Goal: Find specific page/section: Find specific page/section

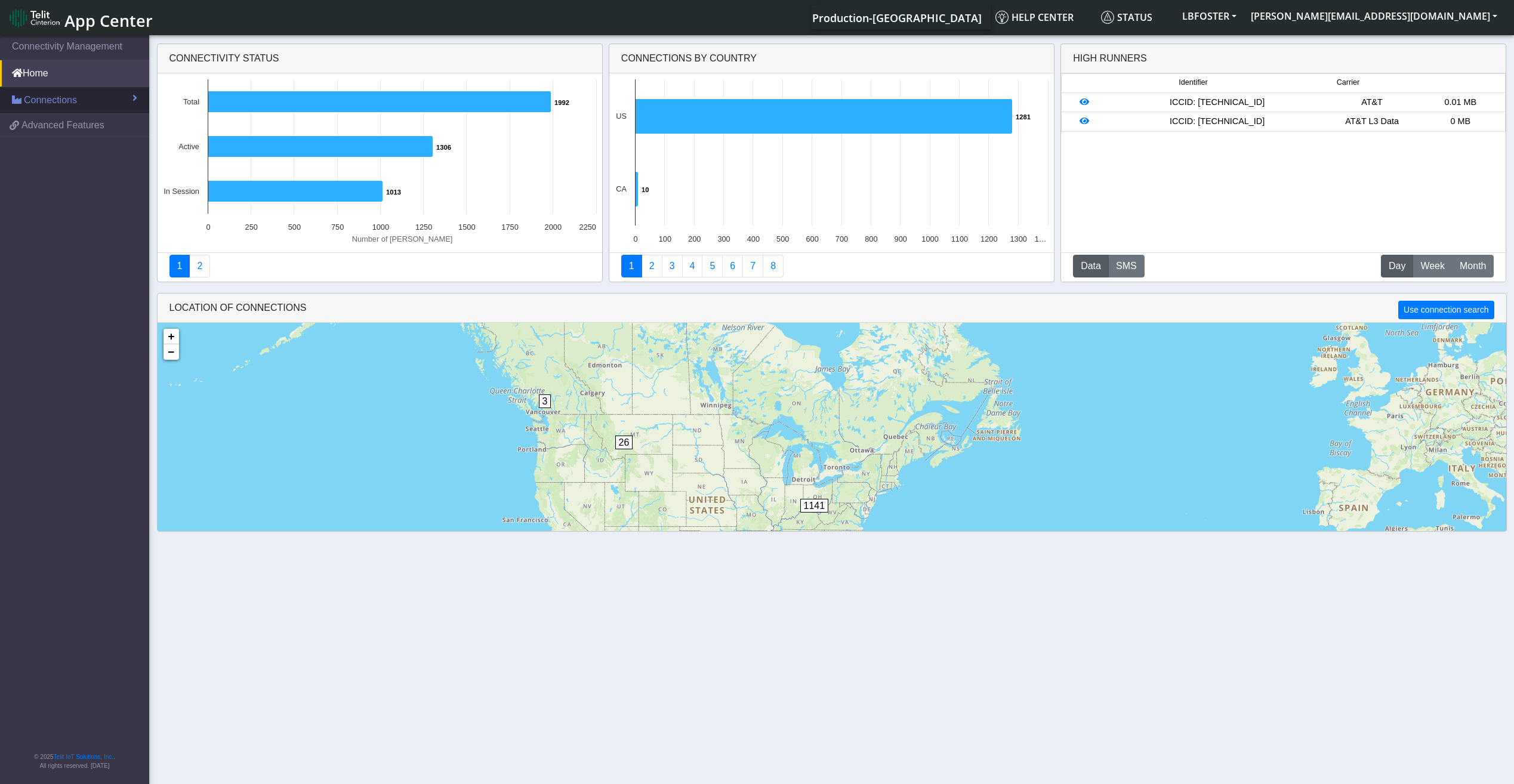
click at [86, 98] on link "Connections" at bounding box center [75, 100] width 149 height 26
click at [64, 129] on link "List" at bounding box center [75, 126] width 149 height 25
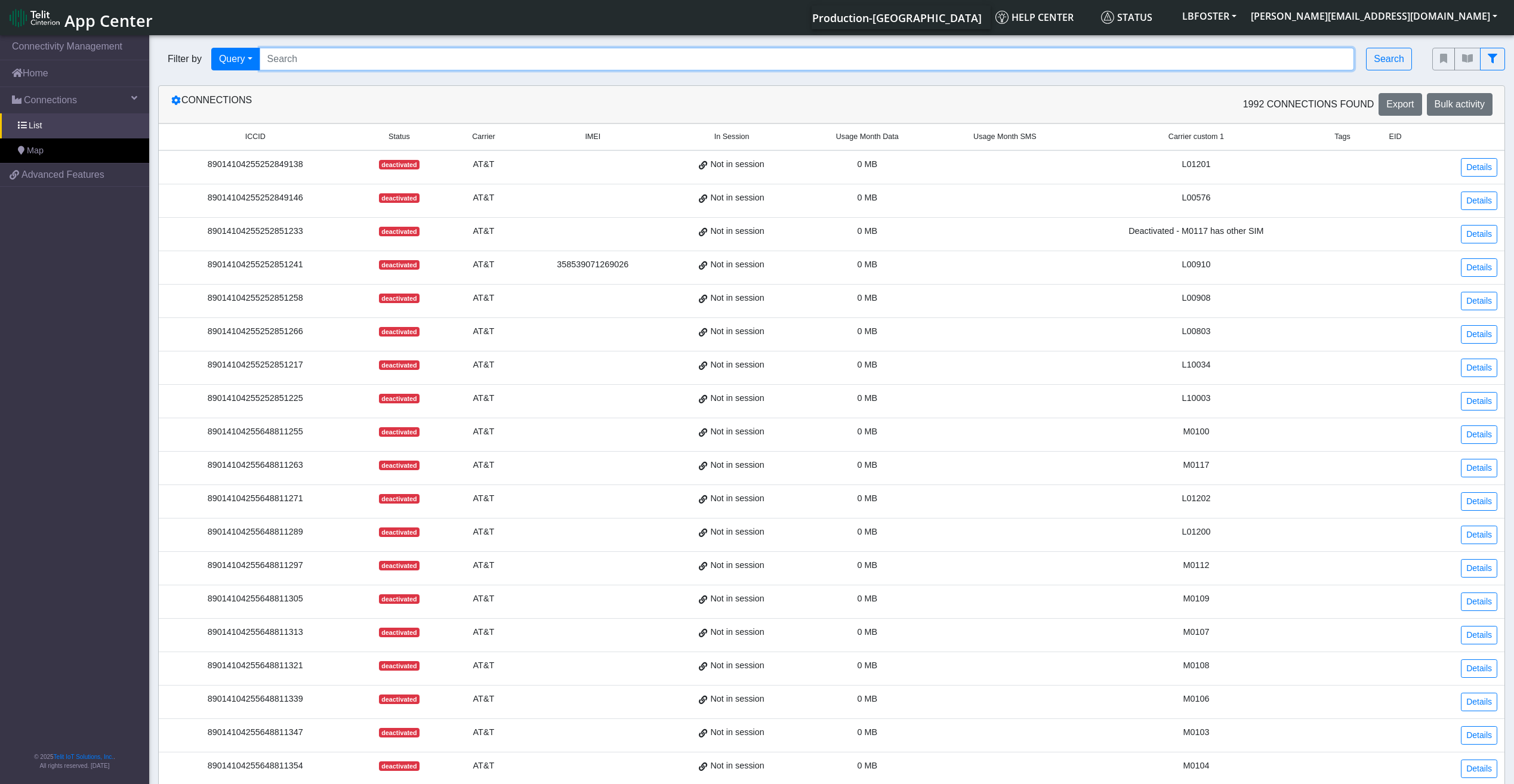
paste input "[TECHNICAL_ID] [TECHNICAL_ID] [TECHNICAL_ID] [TECHNICAL_ID] [TECHNICAL_ID] [TEC…"
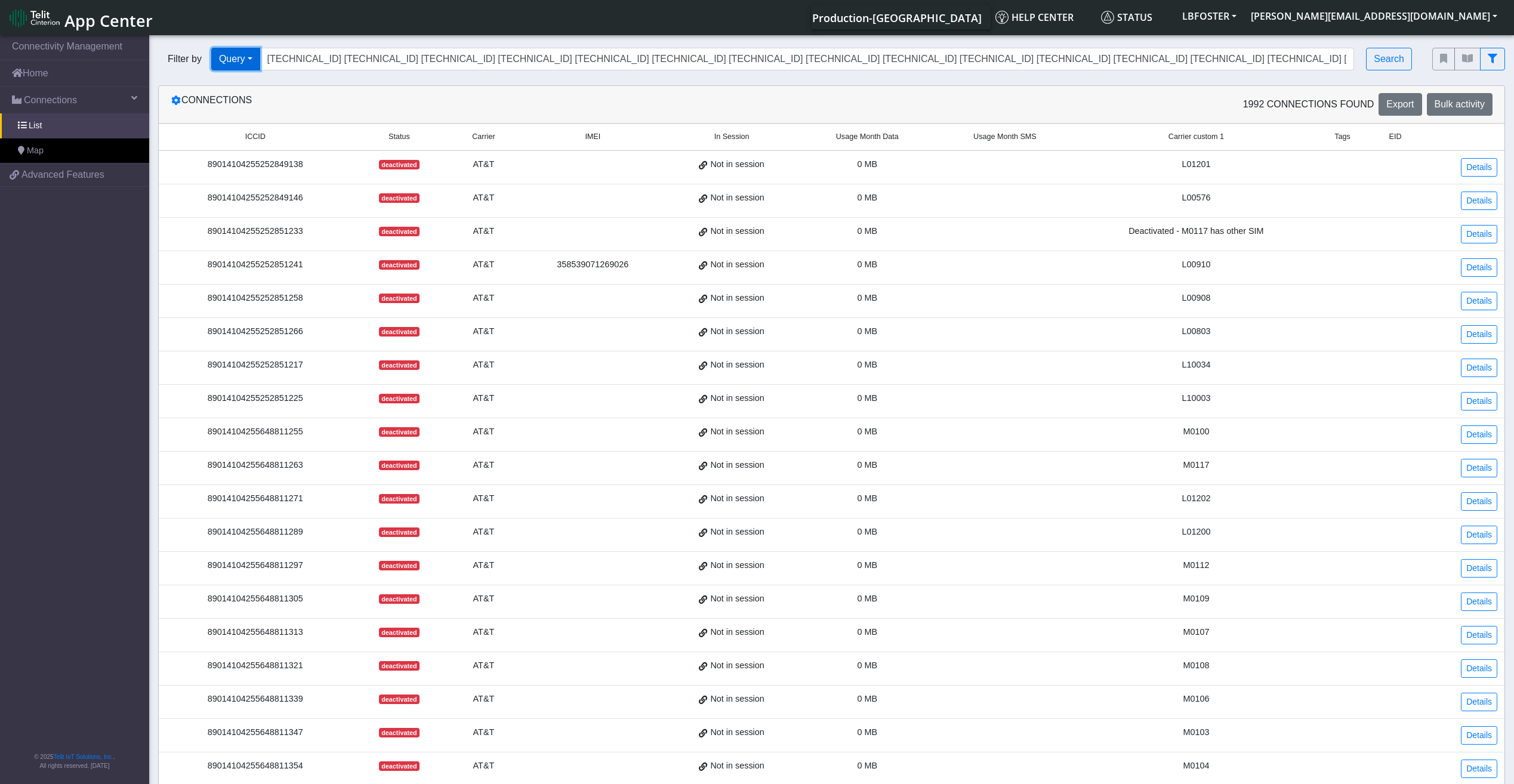
click at [228, 49] on button "Query" at bounding box center [236, 59] width 49 height 23
click at [346, 29] on div "Production-[GEOGRAPHIC_DATA] Help center Status LBFOSTER [PERSON_NAME][EMAIL_AD…" at bounding box center [832, 17] width 1344 height 24
click at [1389, 68] on button "Search" at bounding box center [1388, 59] width 46 height 23
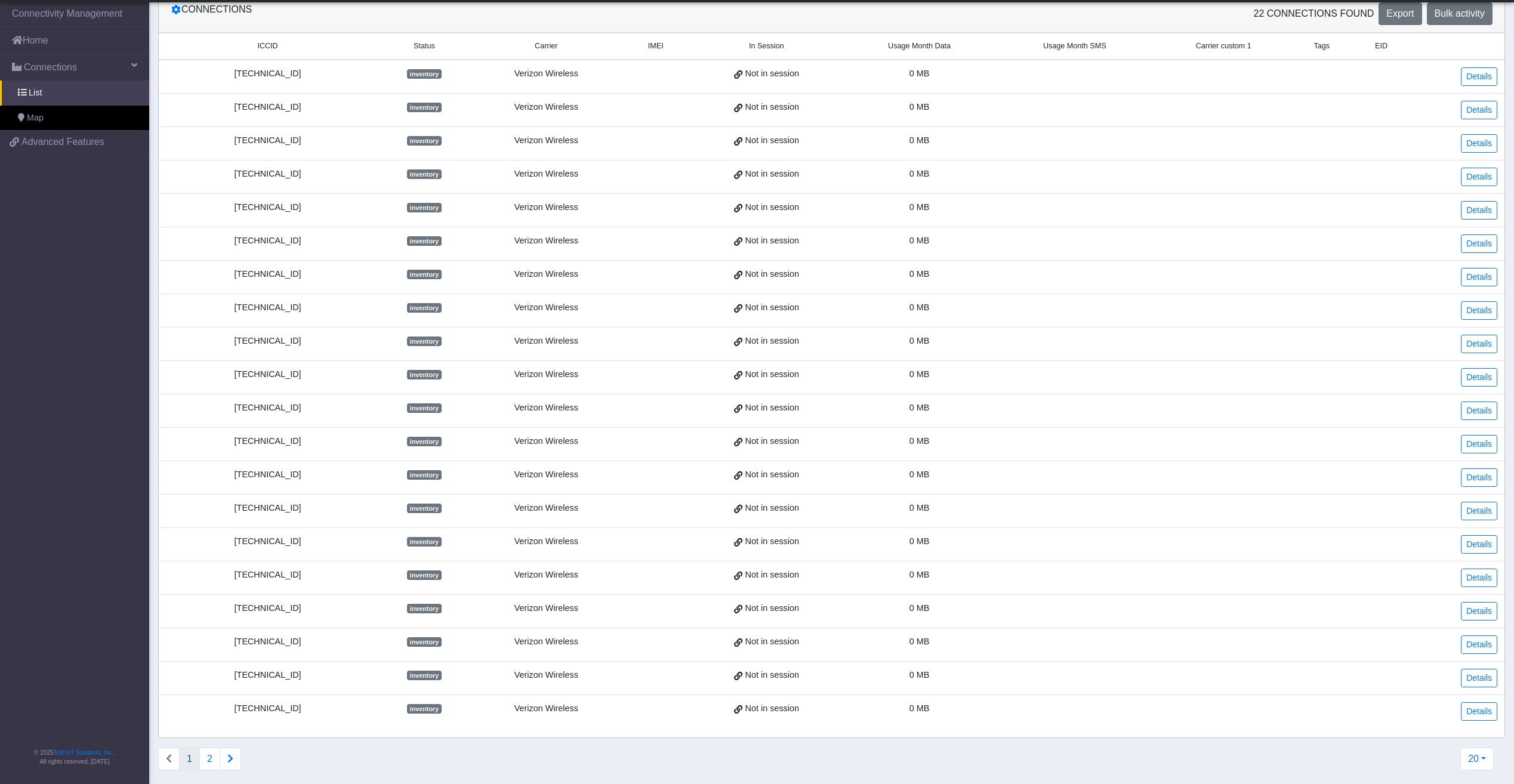
scroll to position [78, 0]
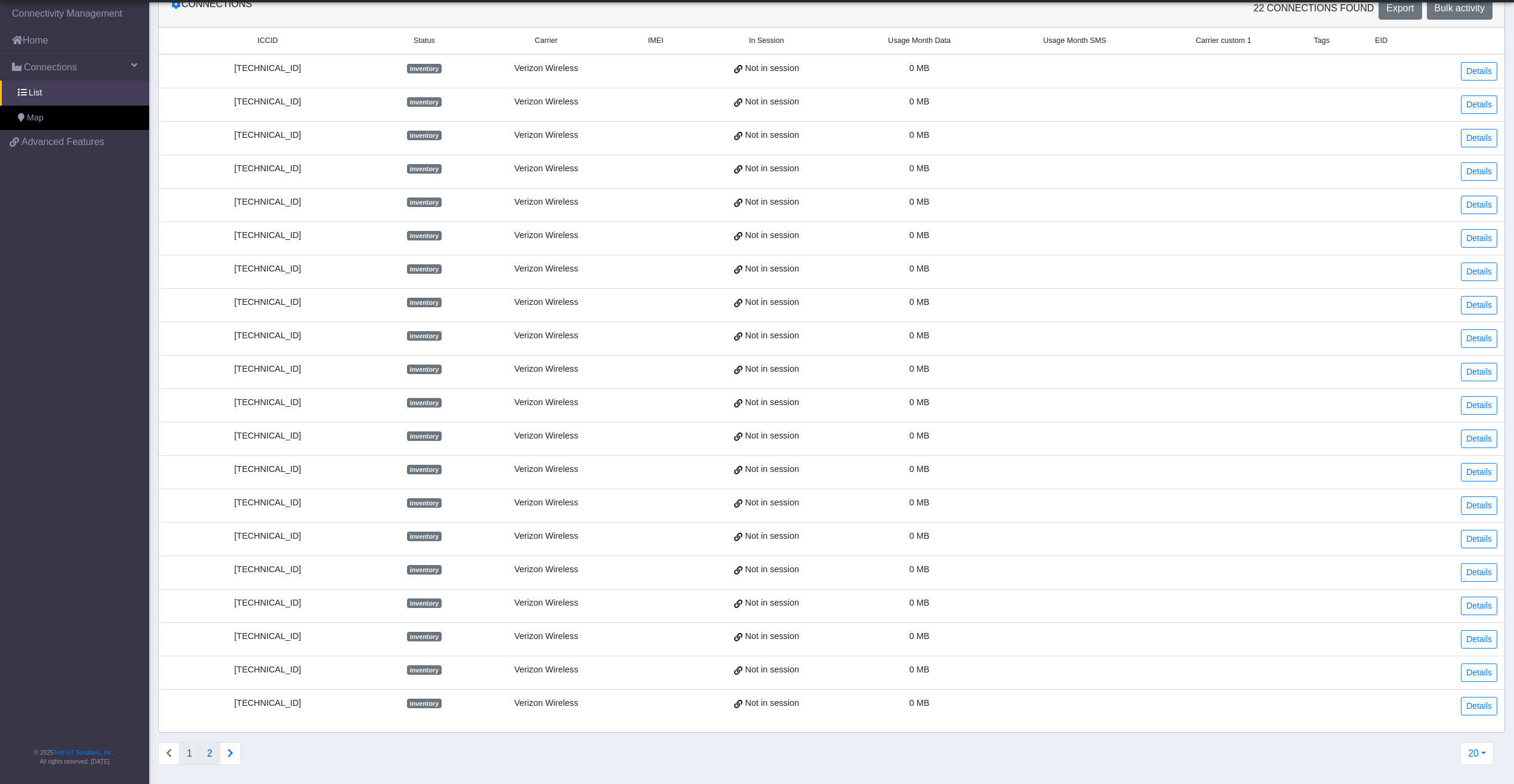
click at [212, 754] on button "2" at bounding box center [210, 753] width 21 height 23
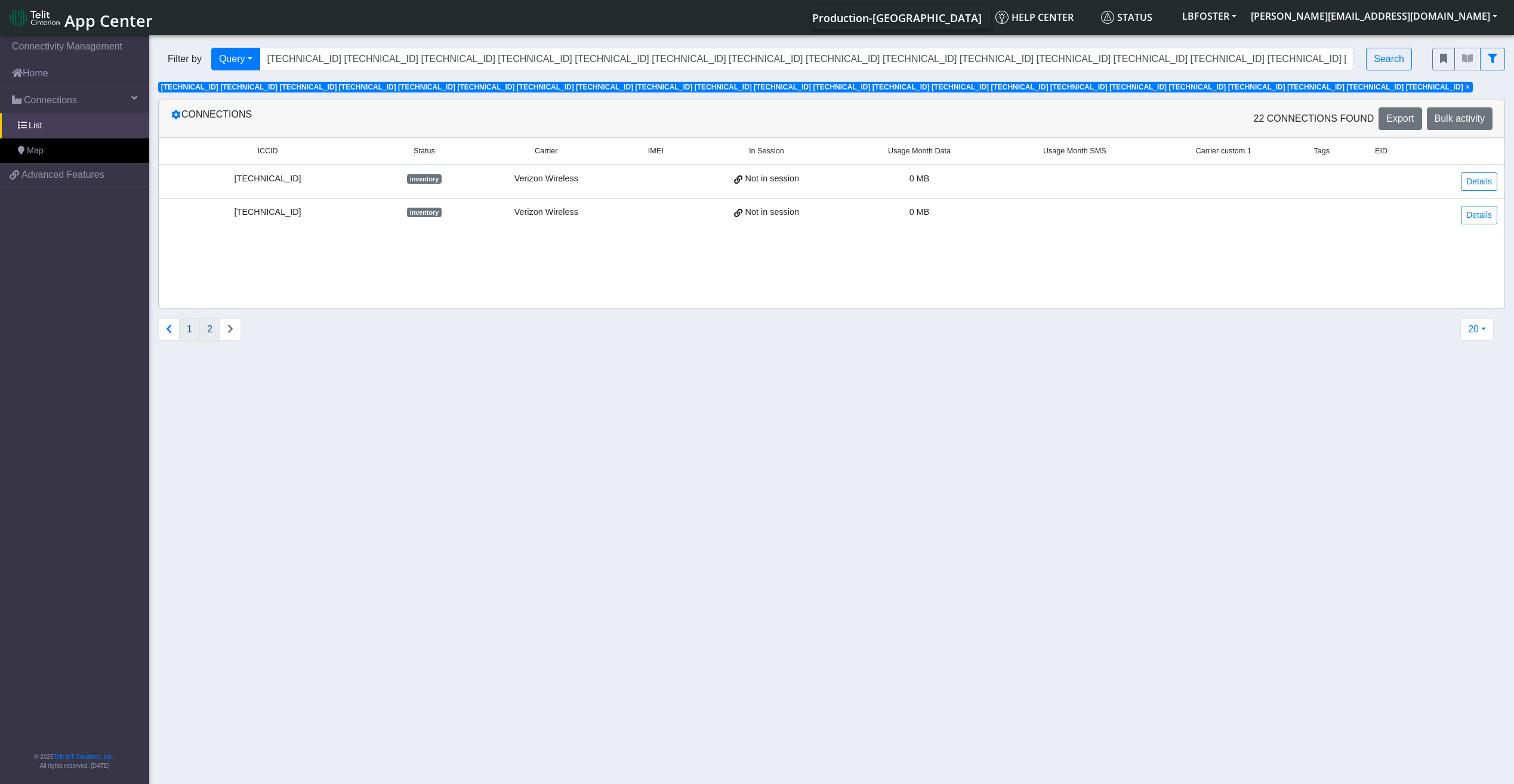
click at [188, 330] on button "1" at bounding box center [189, 329] width 21 height 23
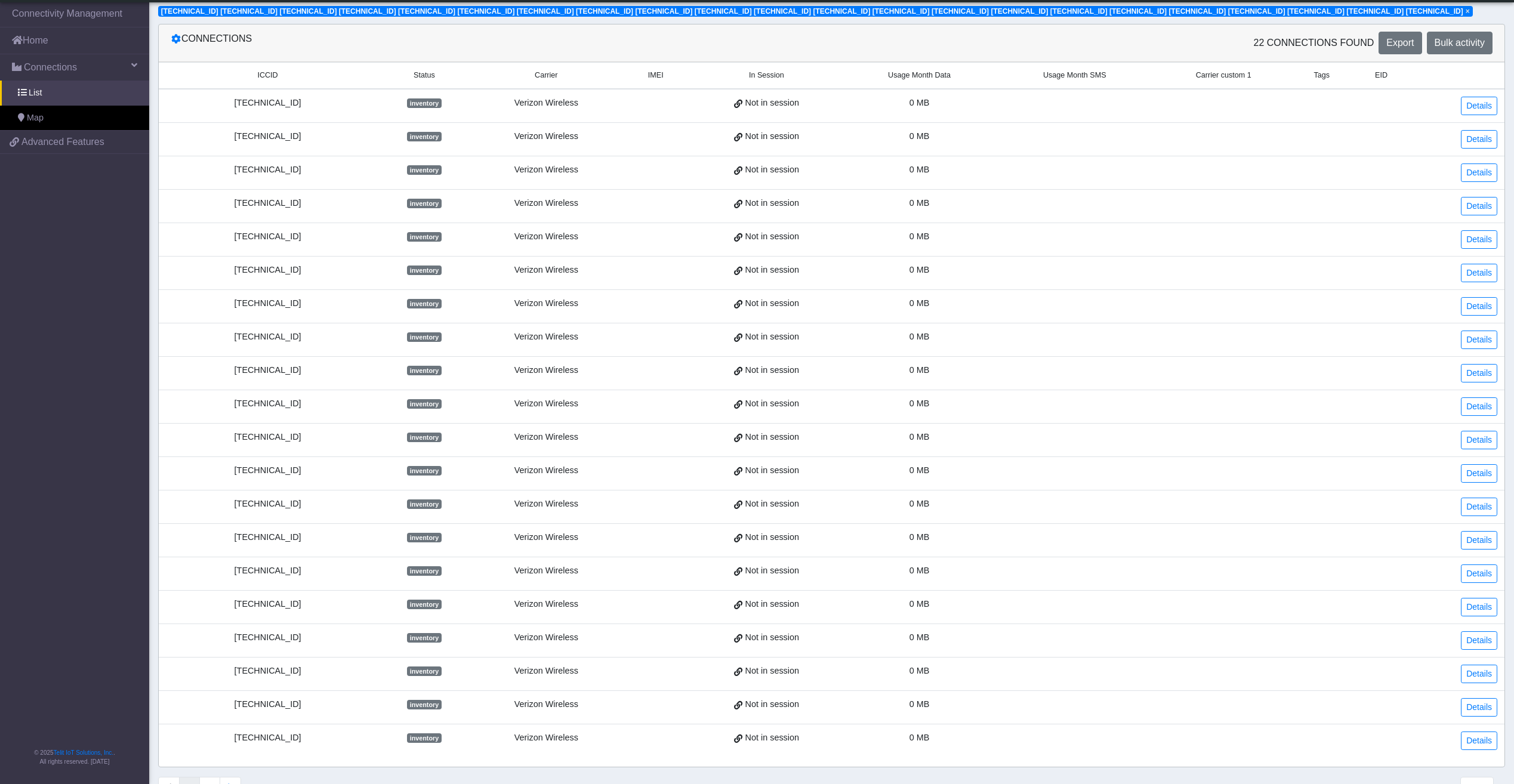
scroll to position [78, 0]
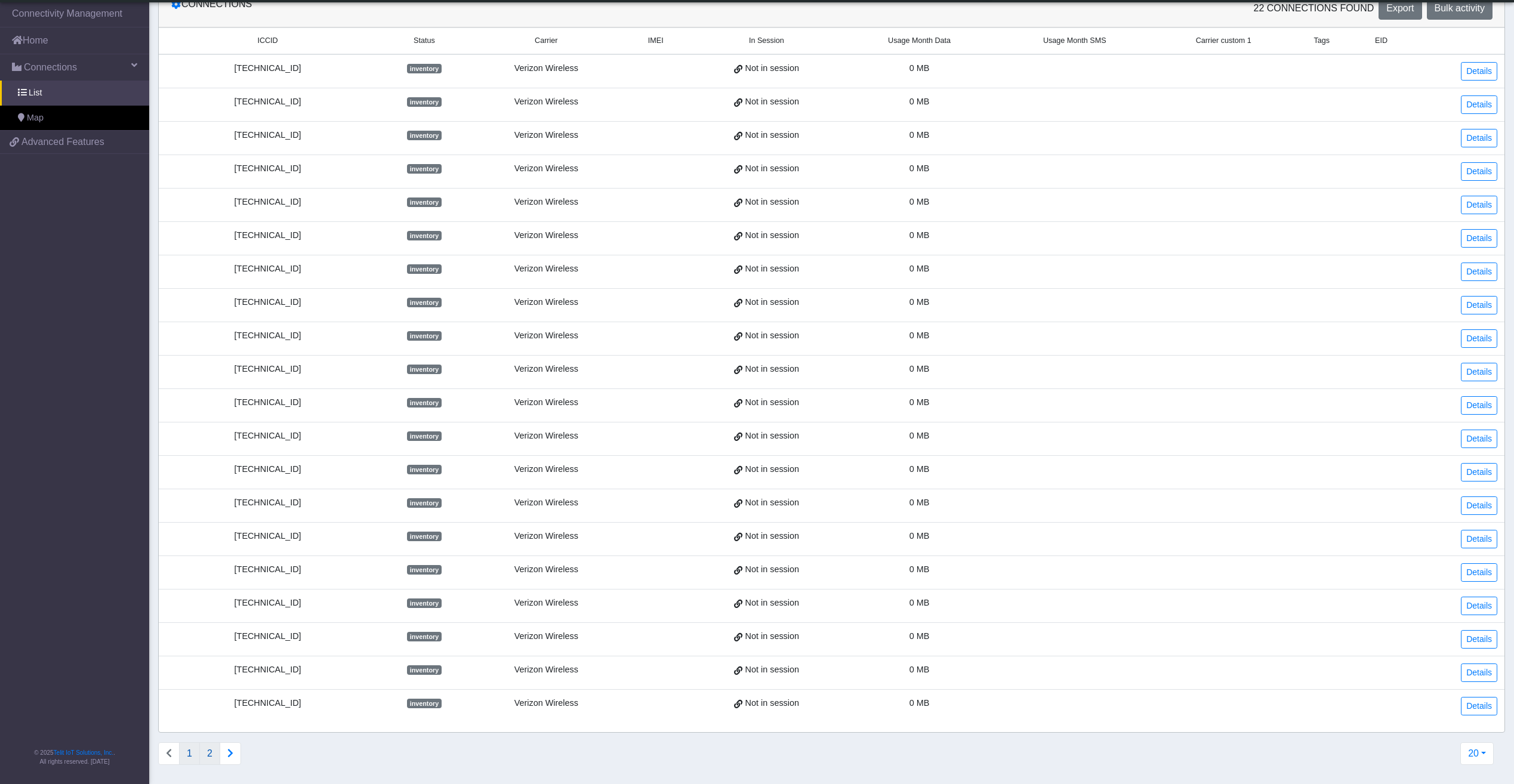
click at [204, 754] on button "2" at bounding box center [210, 753] width 21 height 23
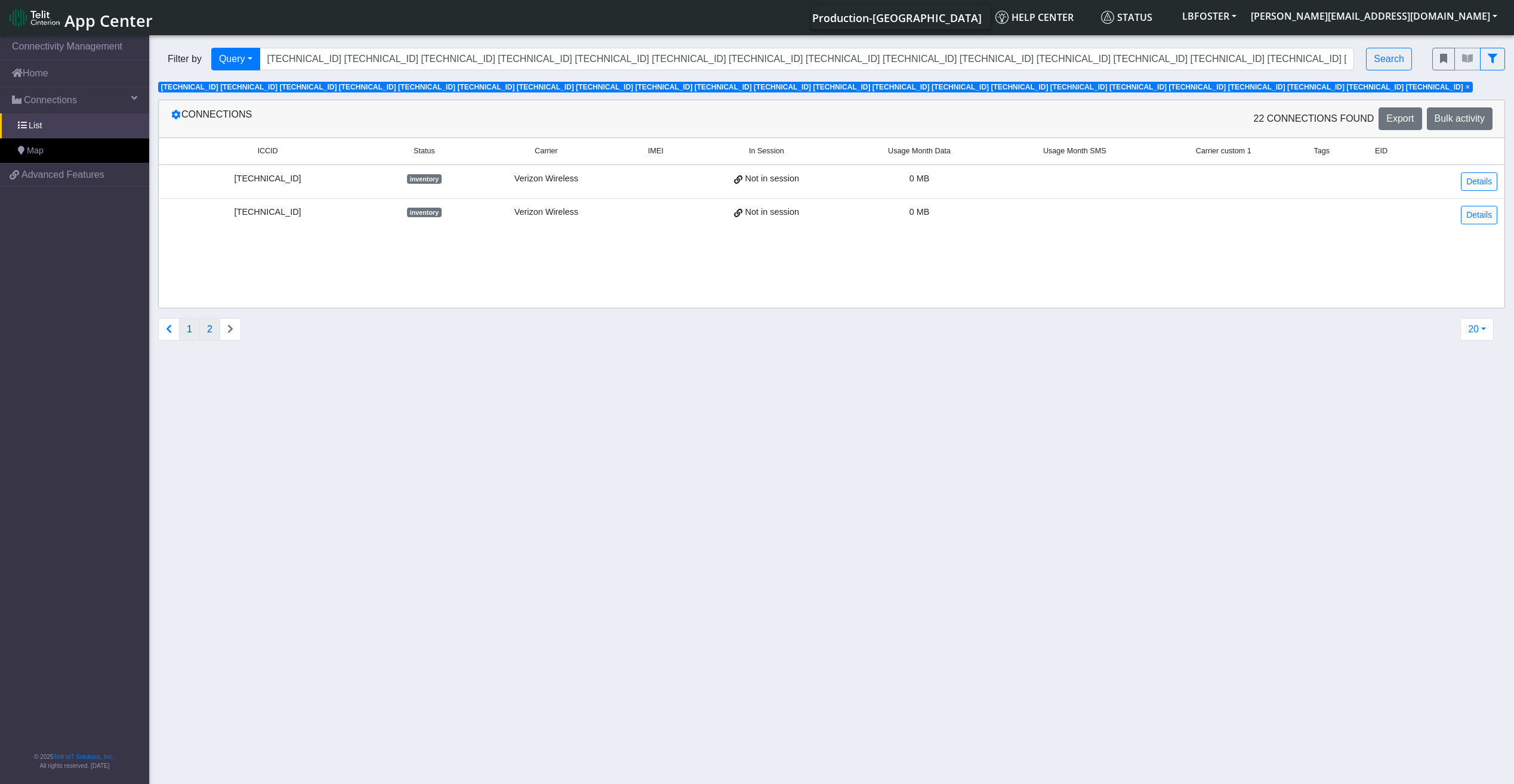
click at [190, 326] on button "1" at bounding box center [189, 329] width 21 height 23
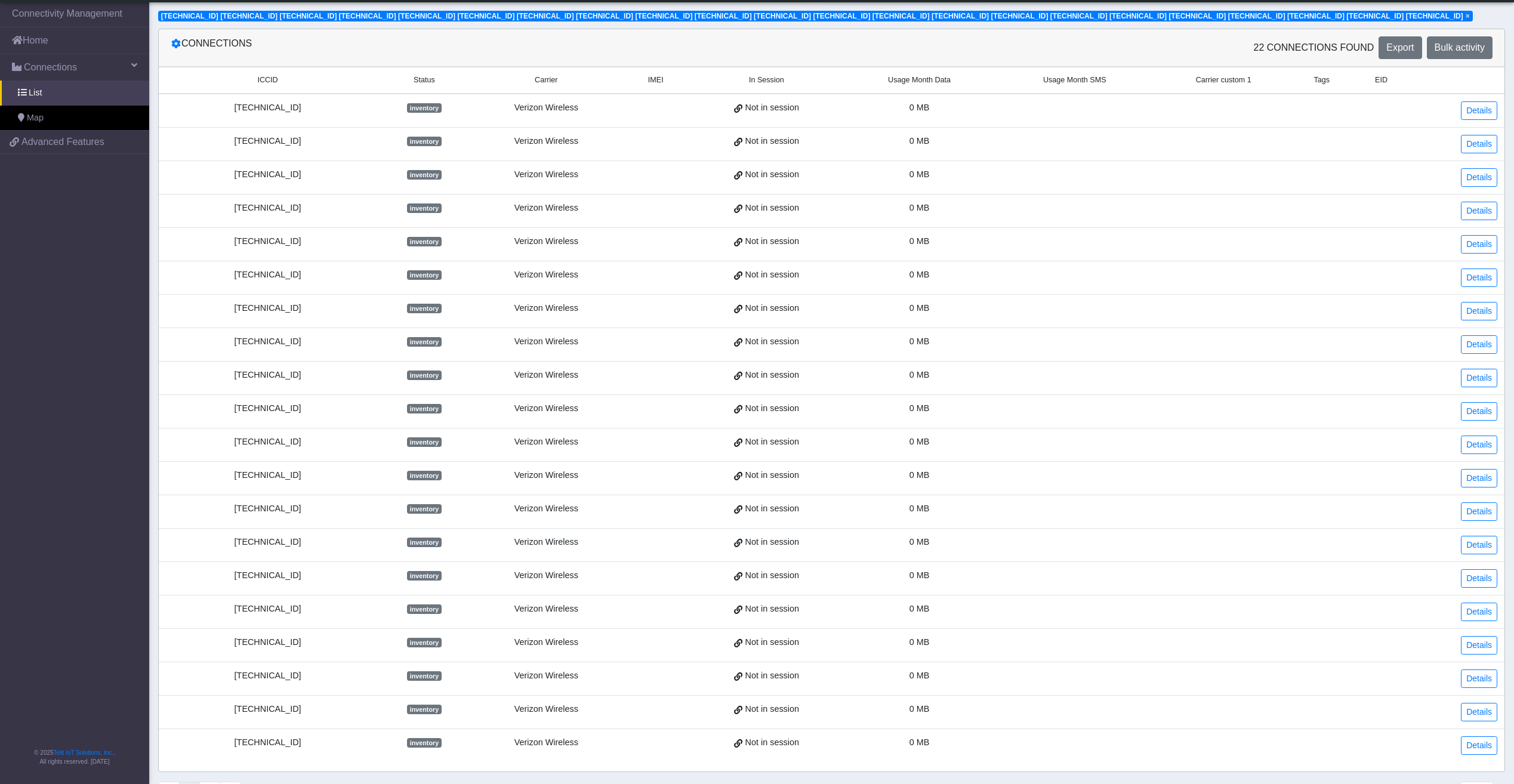
scroll to position [78, 0]
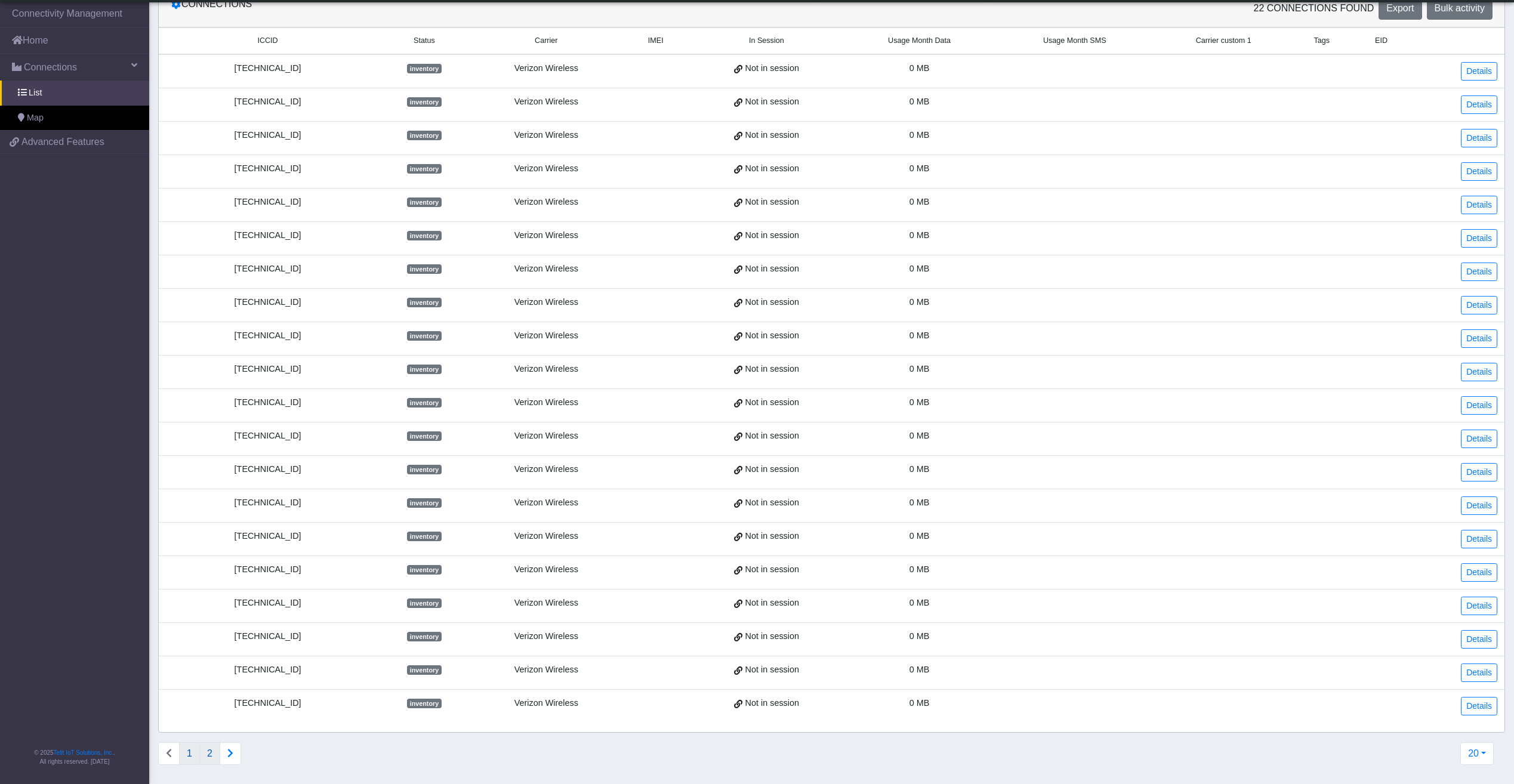
click at [210, 754] on button "2" at bounding box center [210, 753] width 21 height 23
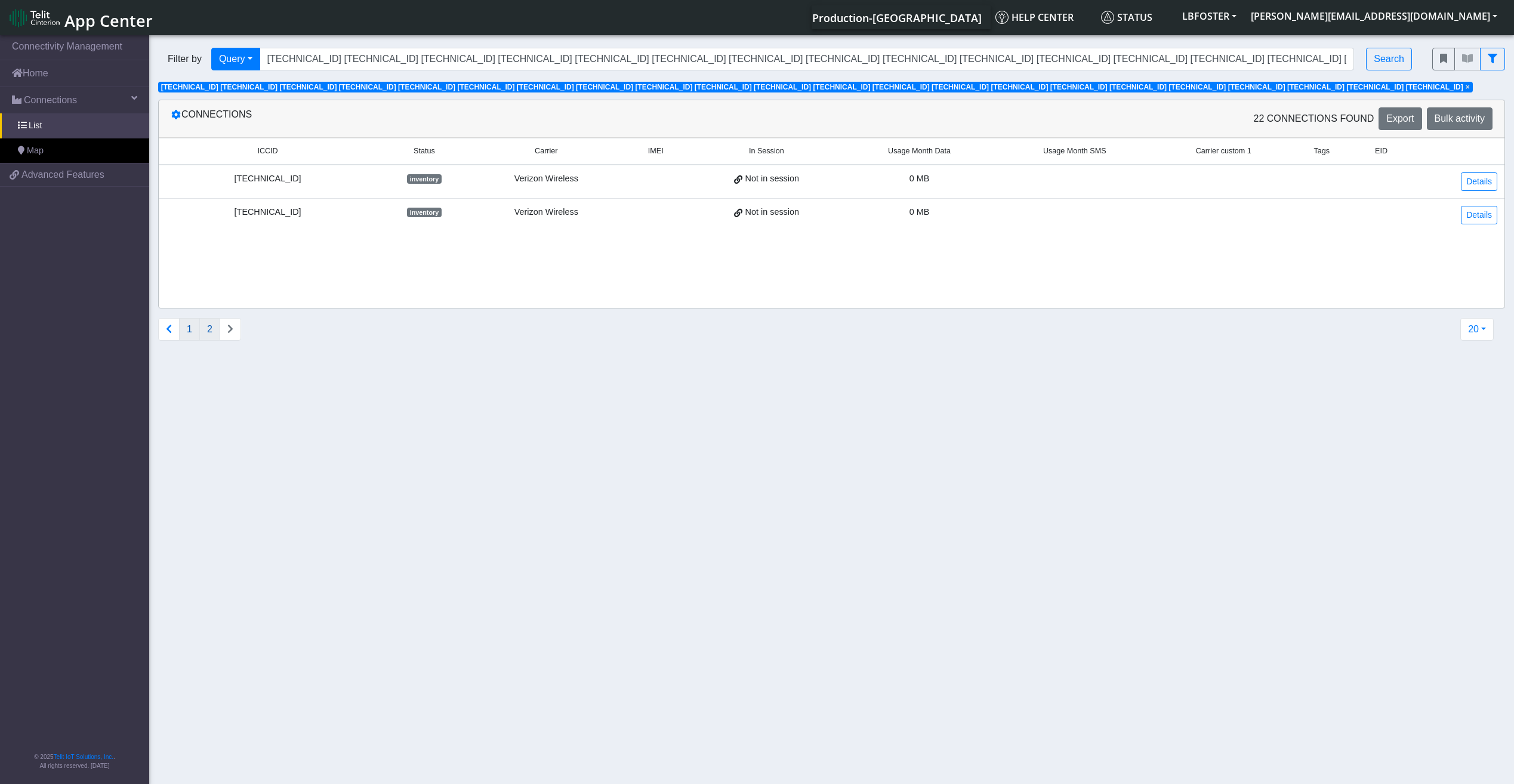
click at [191, 329] on button "1" at bounding box center [189, 329] width 21 height 23
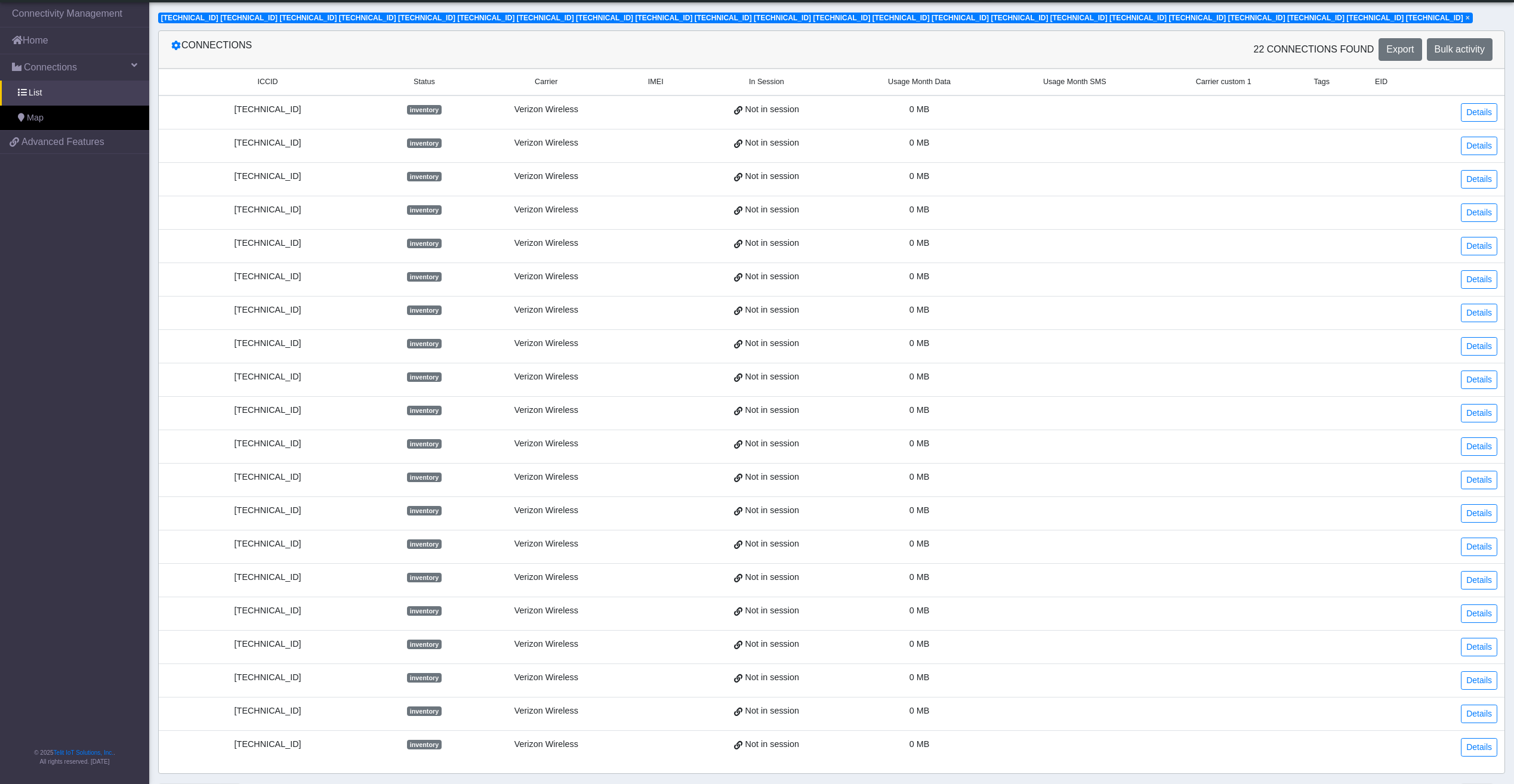
scroll to position [78, 0]
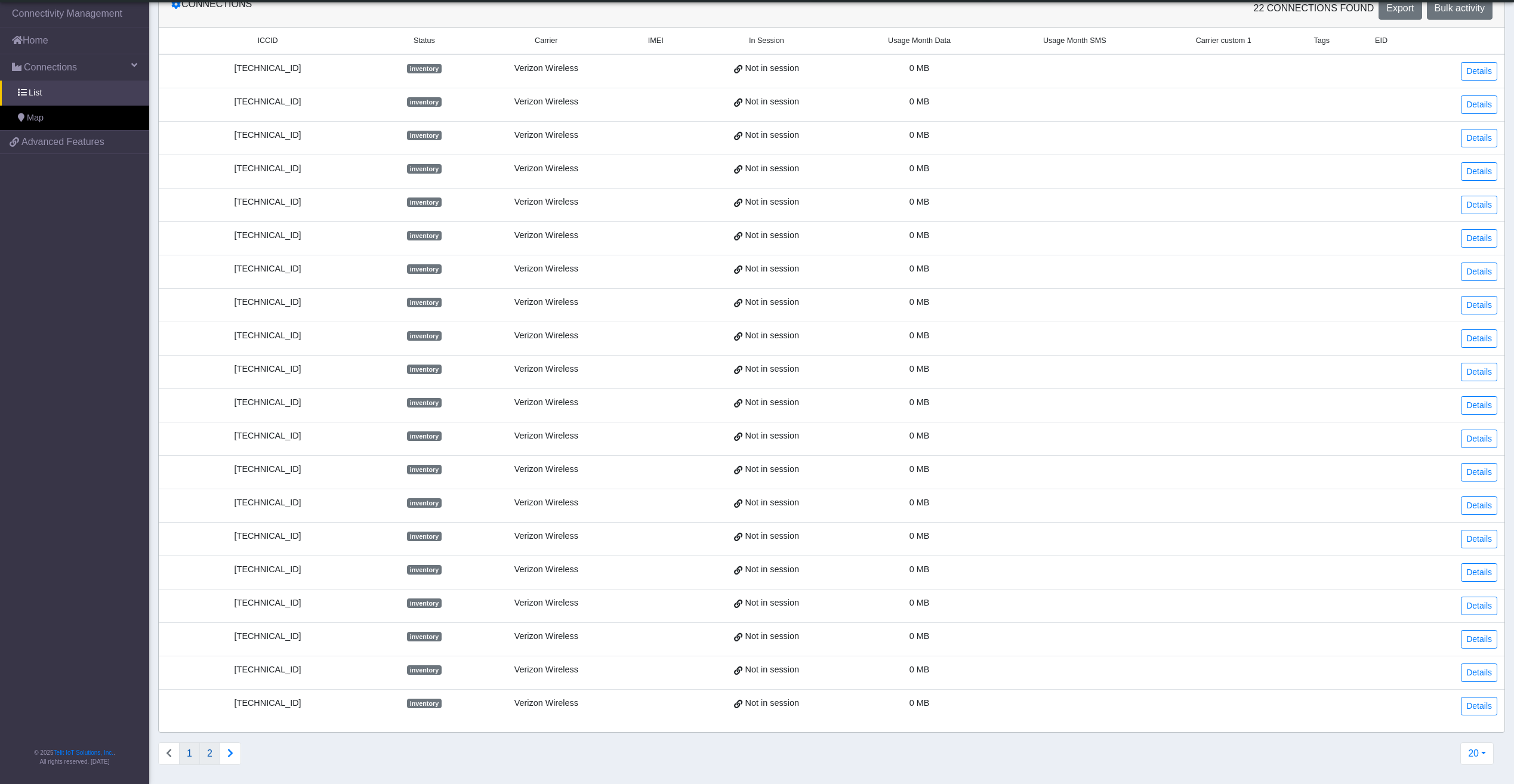
click at [207, 755] on button "2" at bounding box center [210, 753] width 21 height 23
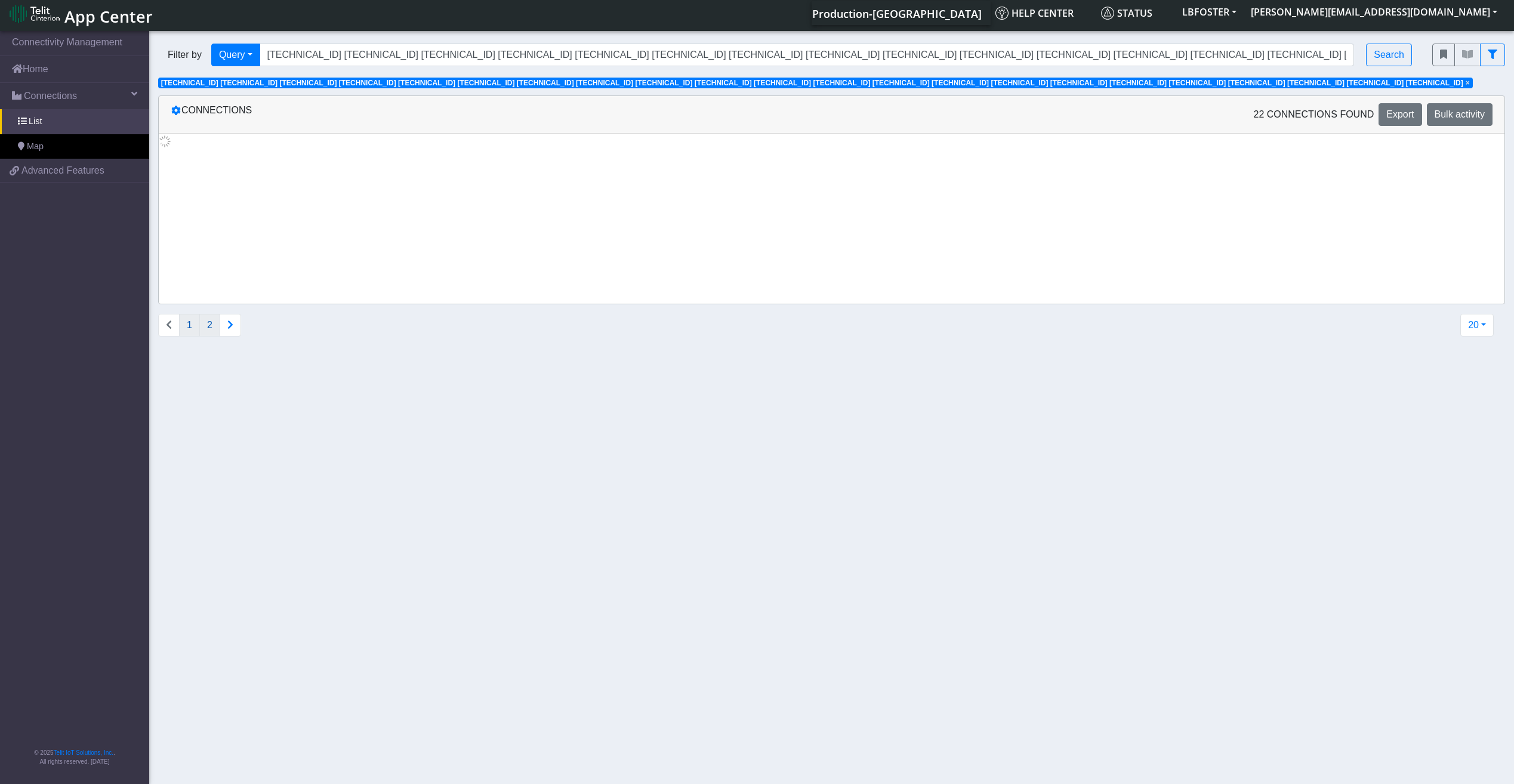
scroll to position [0, 0]
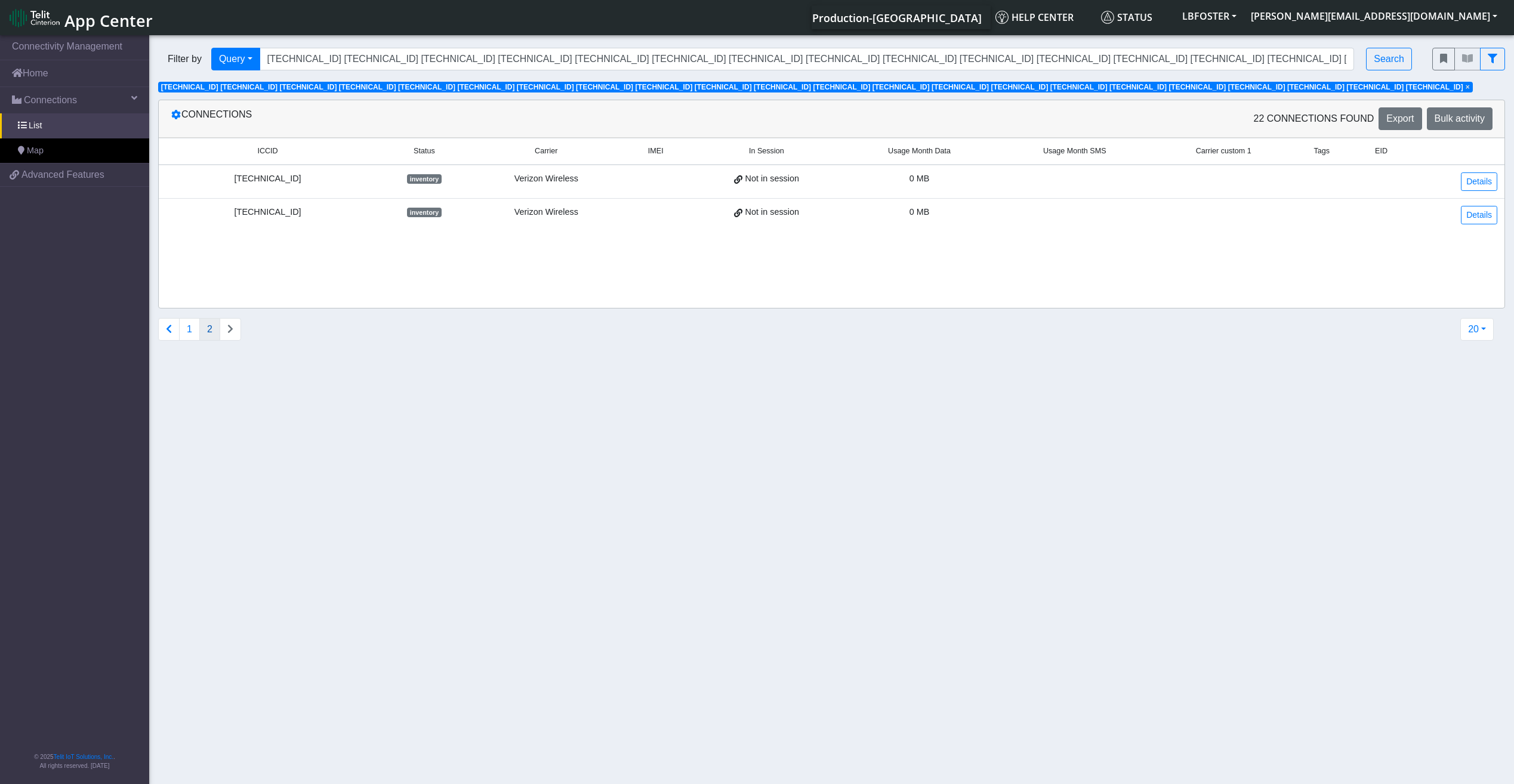
click at [257, 85] on span "[TECHNICAL_ID] [TECHNICAL_ID] [TECHNICAL_ID] [TECHNICAL_ID] [TECHNICAL_ID] [TEC…" at bounding box center [812, 87] width 1302 height 9
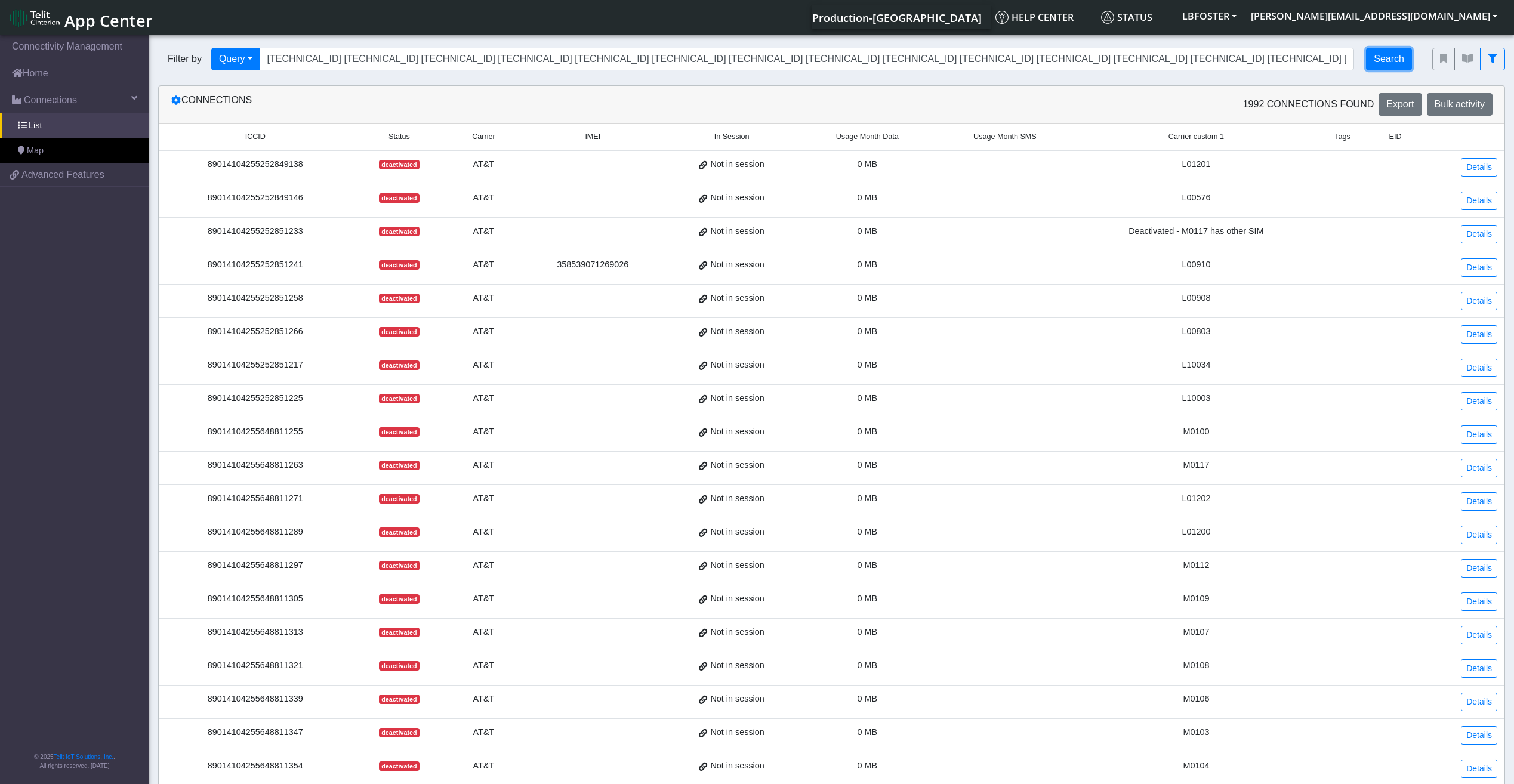
click at [1370, 64] on button "Search" at bounding box center [1388, 59] width 46 height 23
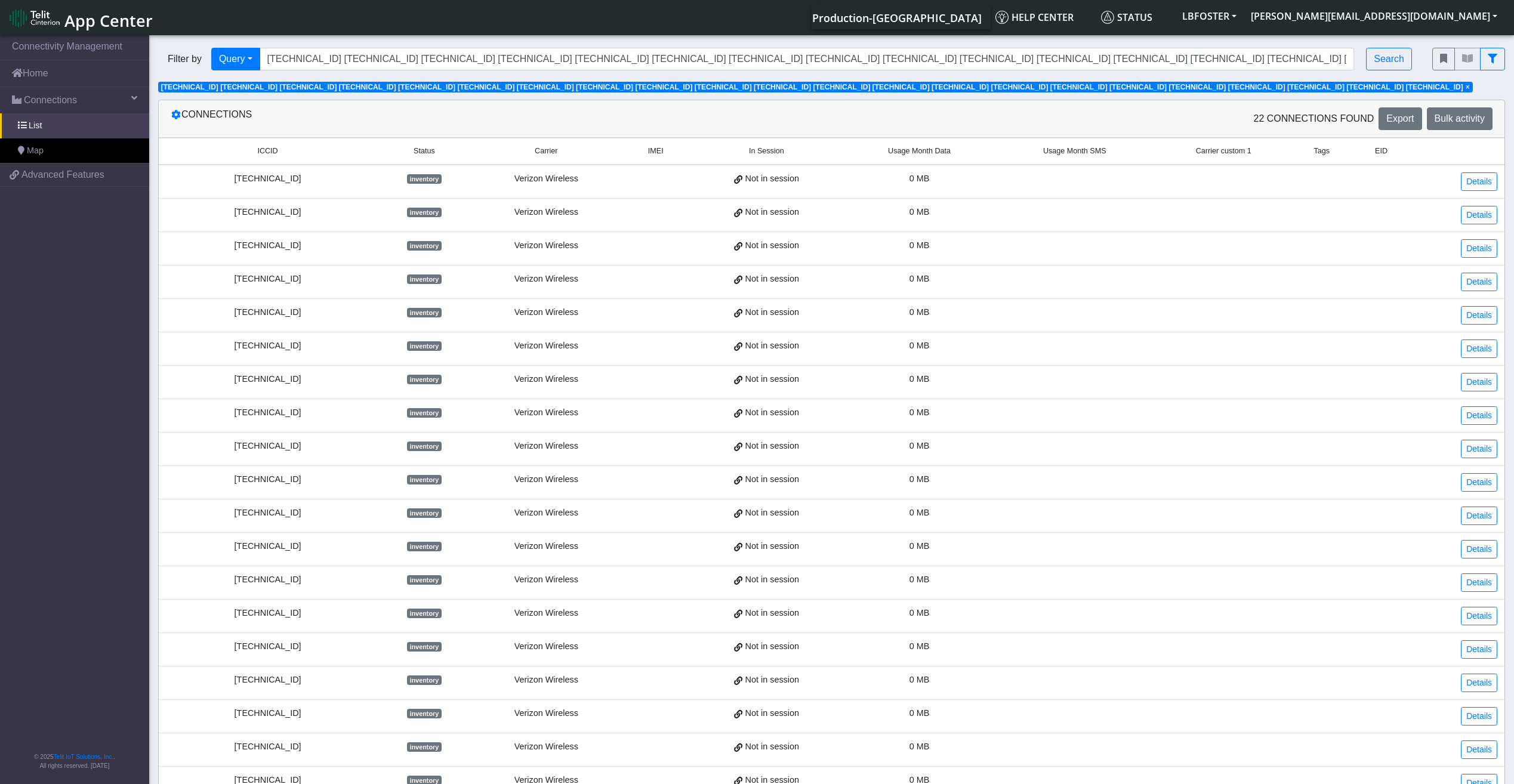
click at [428, 86] on span "[TECHNICAL_ID] [TECHNICAL_ID] [TECHNICAL_ID] [TECHNICAL_ID] [TECHNICAL_ID] [TEC…" at bounding box center [812, 87] width 1302 height 9
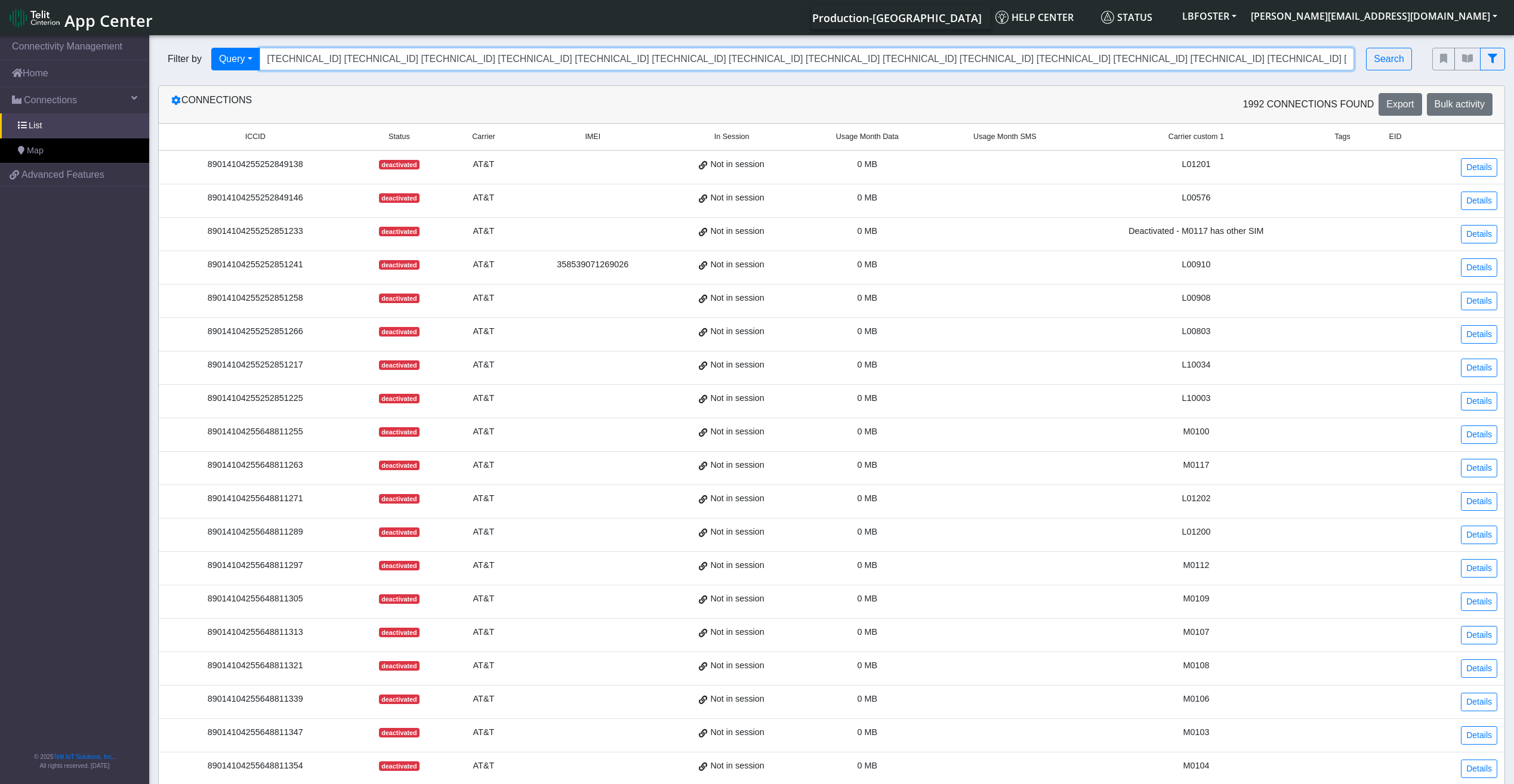
click at [429, 53] on input "[TECHNICAL_ID] [TECHNICAL_ID] [TECHNICAL_ID] [TECHNICAL_ID] [TECHNICAL_ID] [TEC…" at bounding box center [807, 59] width 1095 height 23
paste input "359795837704255 359795837714627 354959940672933 354959940672222 354959940672438…"
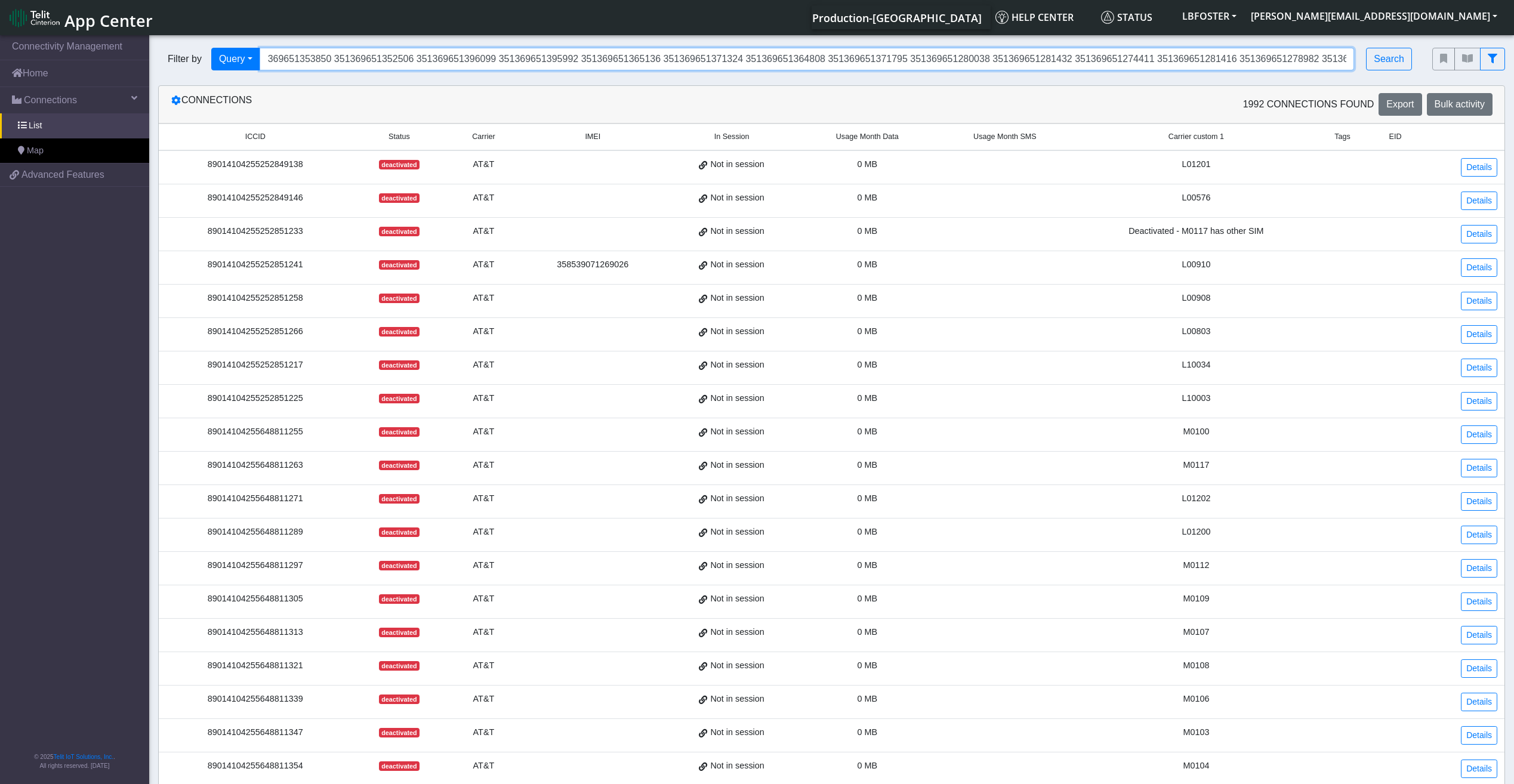
type input "359795837704255 359795837714627 354959940672933 354959940672222 354959940672438…"
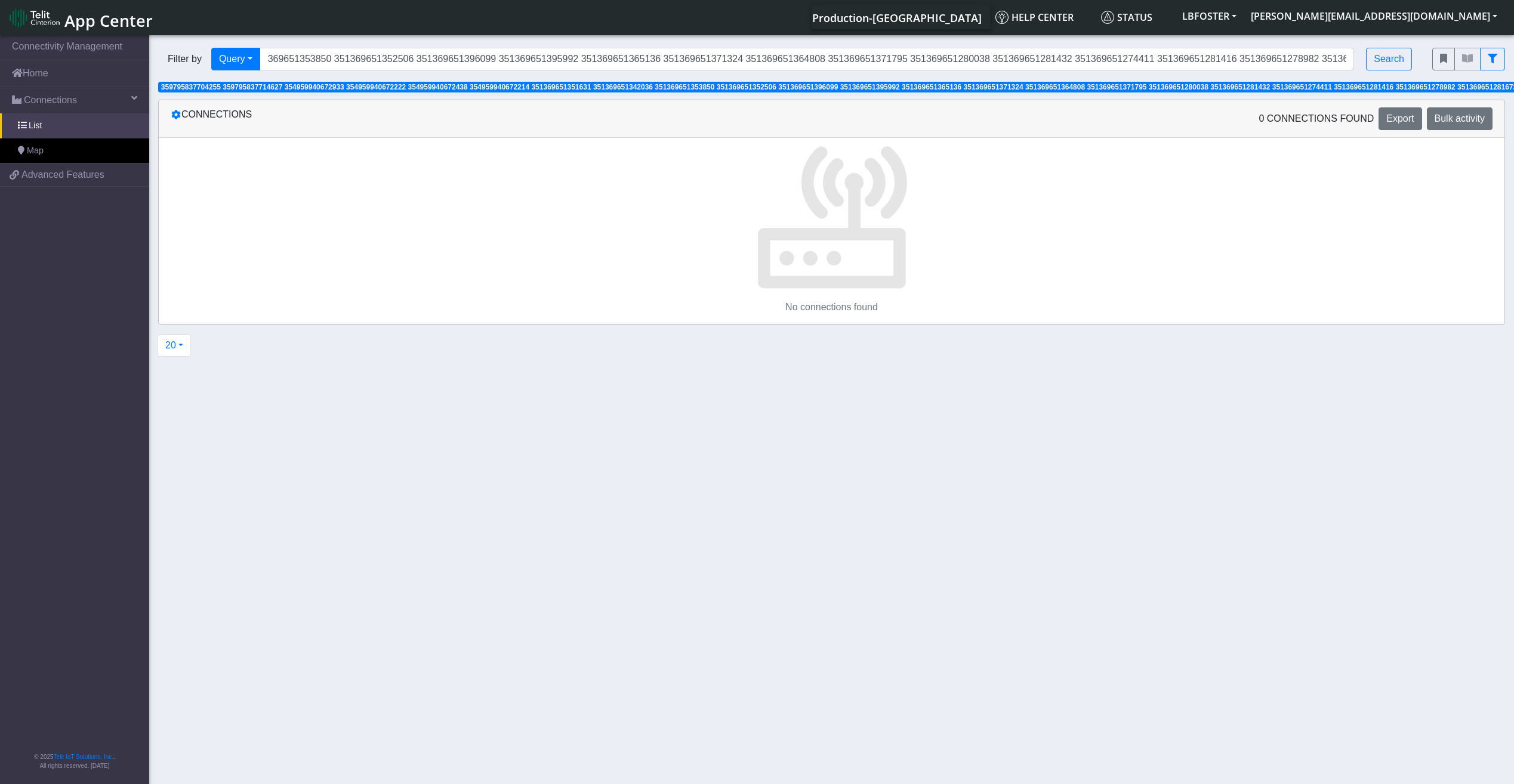
scroll to position [0, 0]
click at [1083, 87] on span "359795837704255 359795837714627 354959940672933 354959940672222 354959940672438…" at bounding box center [839, 87] width 1356 height 9
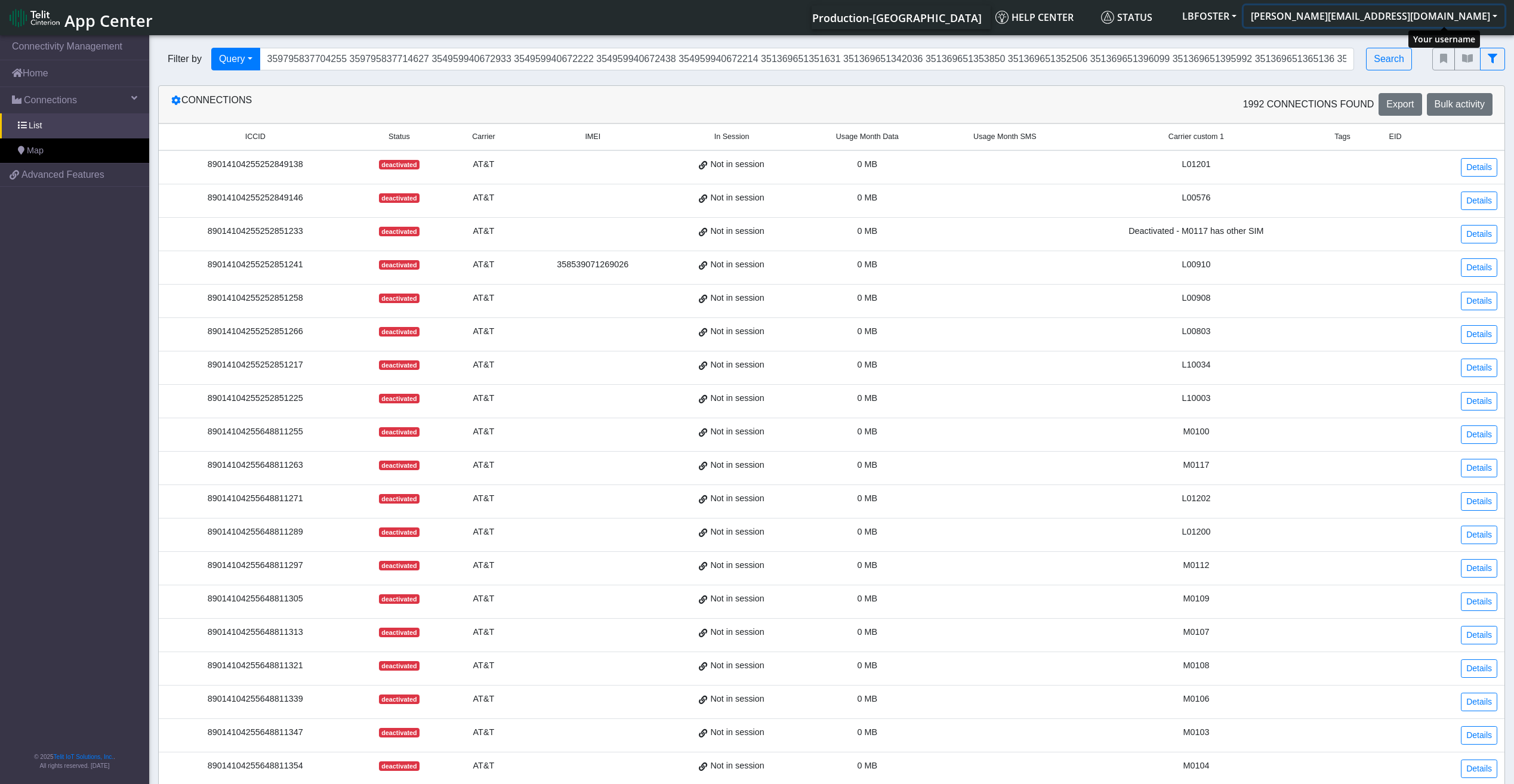
click at [1403, 16] on button "[PERSON_NAME][EMAIL_ADDRESS][DOMAIN_NAME]" at bounding box center [1374, 16] width 261 height 21
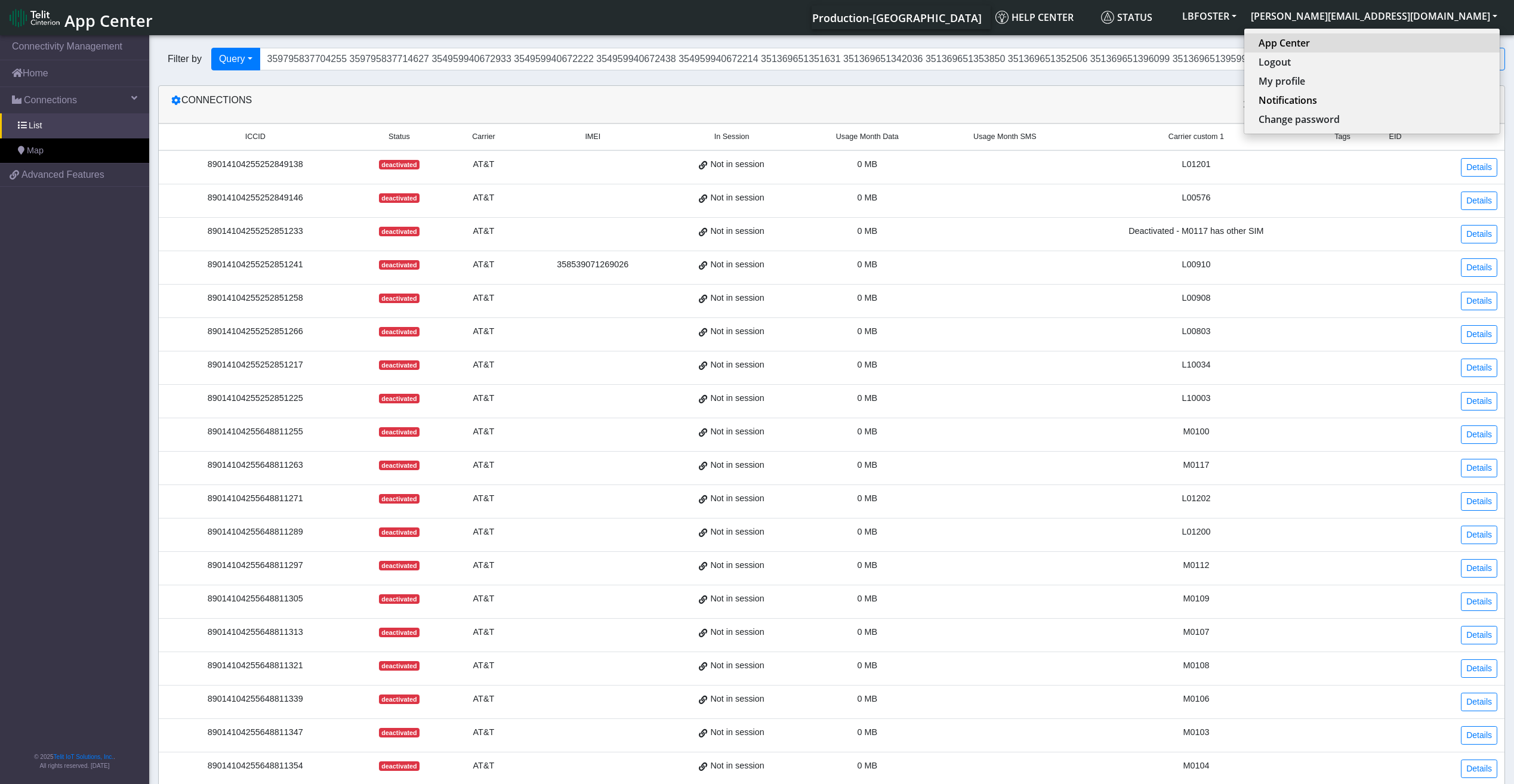
click at [1423, 47] on link "App Center" at bounding box center [1372, 43] width 227 height 14
